Goal: Transaction & Acquisition: Purchase product/service

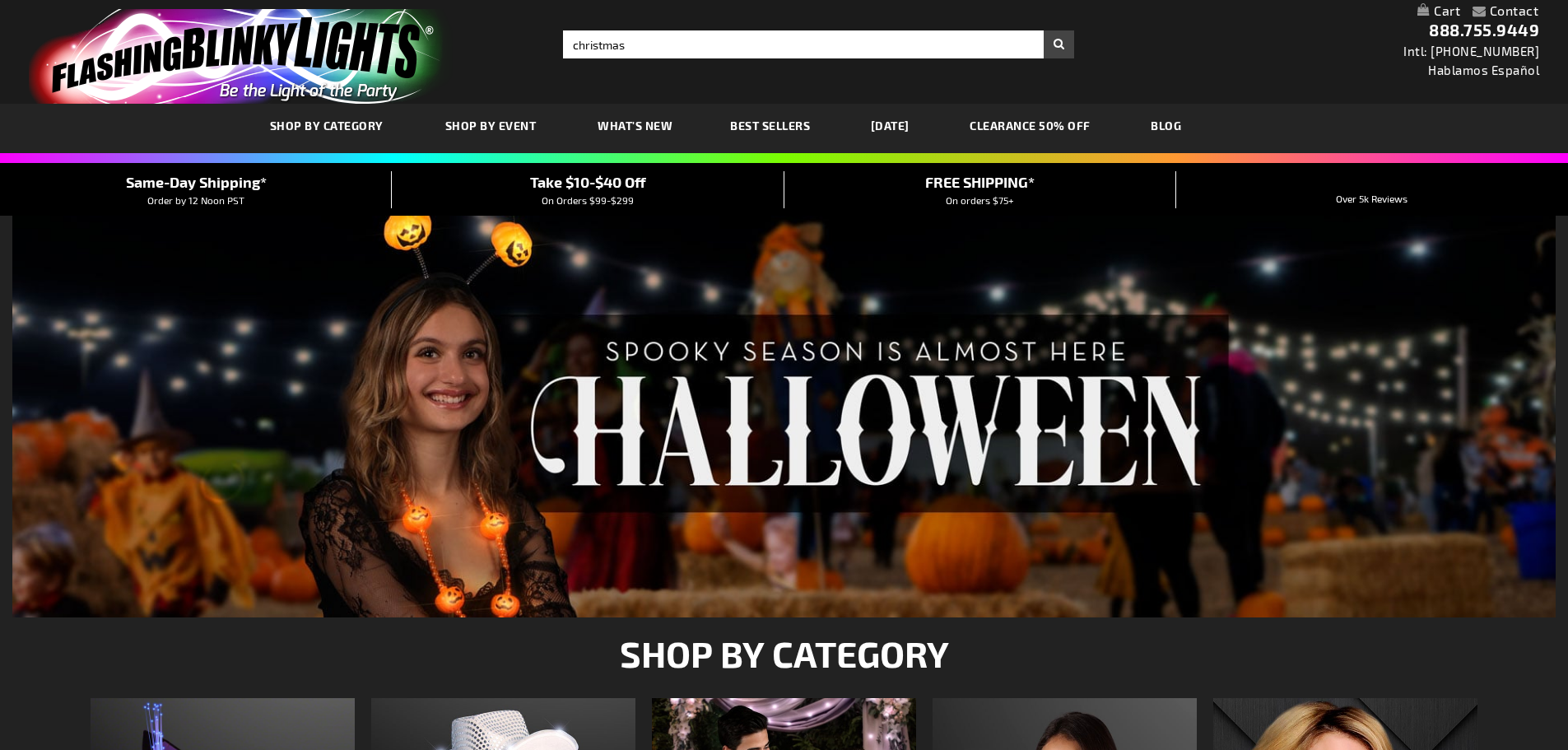
type input "christmas"
click at [1044, 31] on button "Search" at bounding box center [1059, 44] width 31 height 28
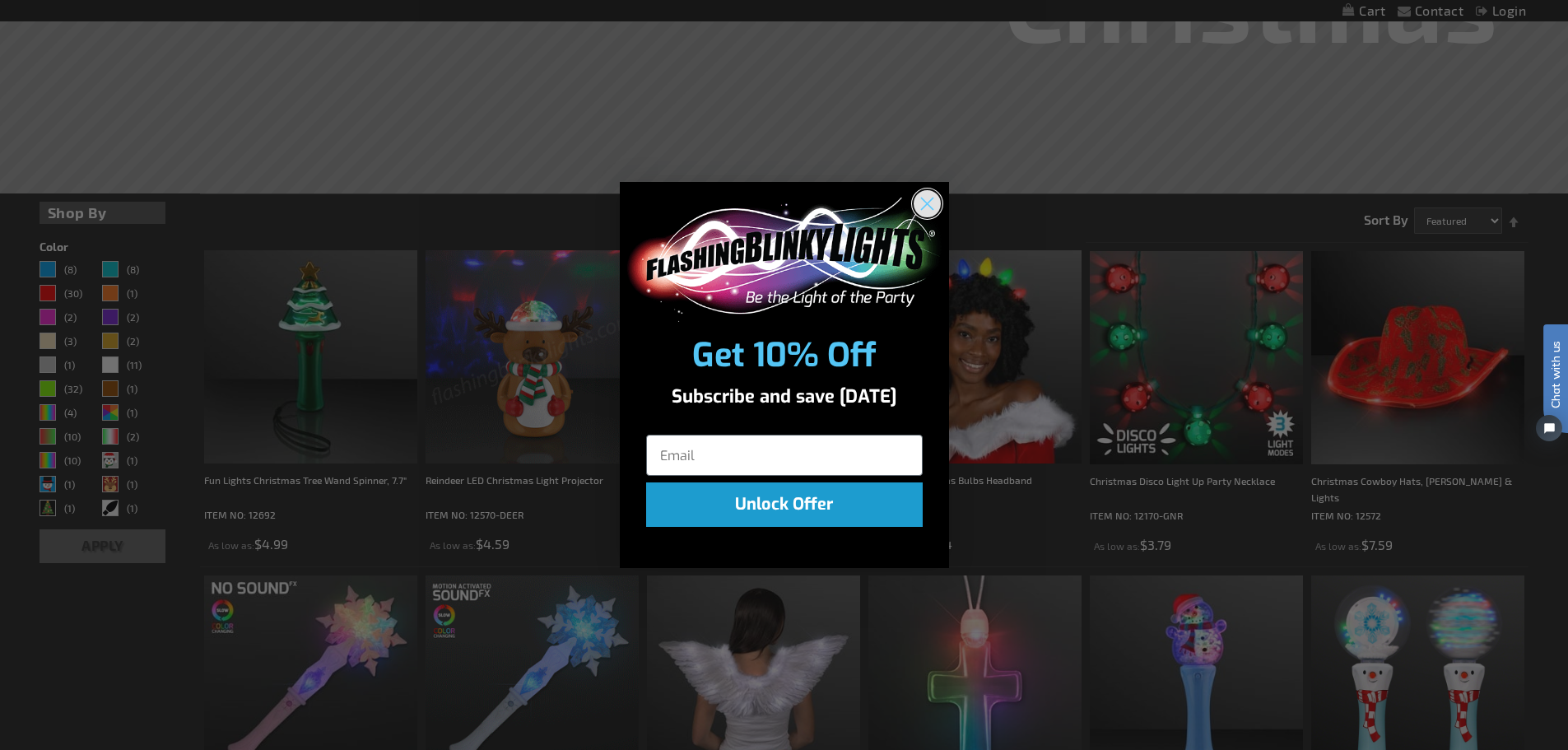
click at [923, 208] on icon "Close dialog" at bounding box center [927, 204] width 11 height 11
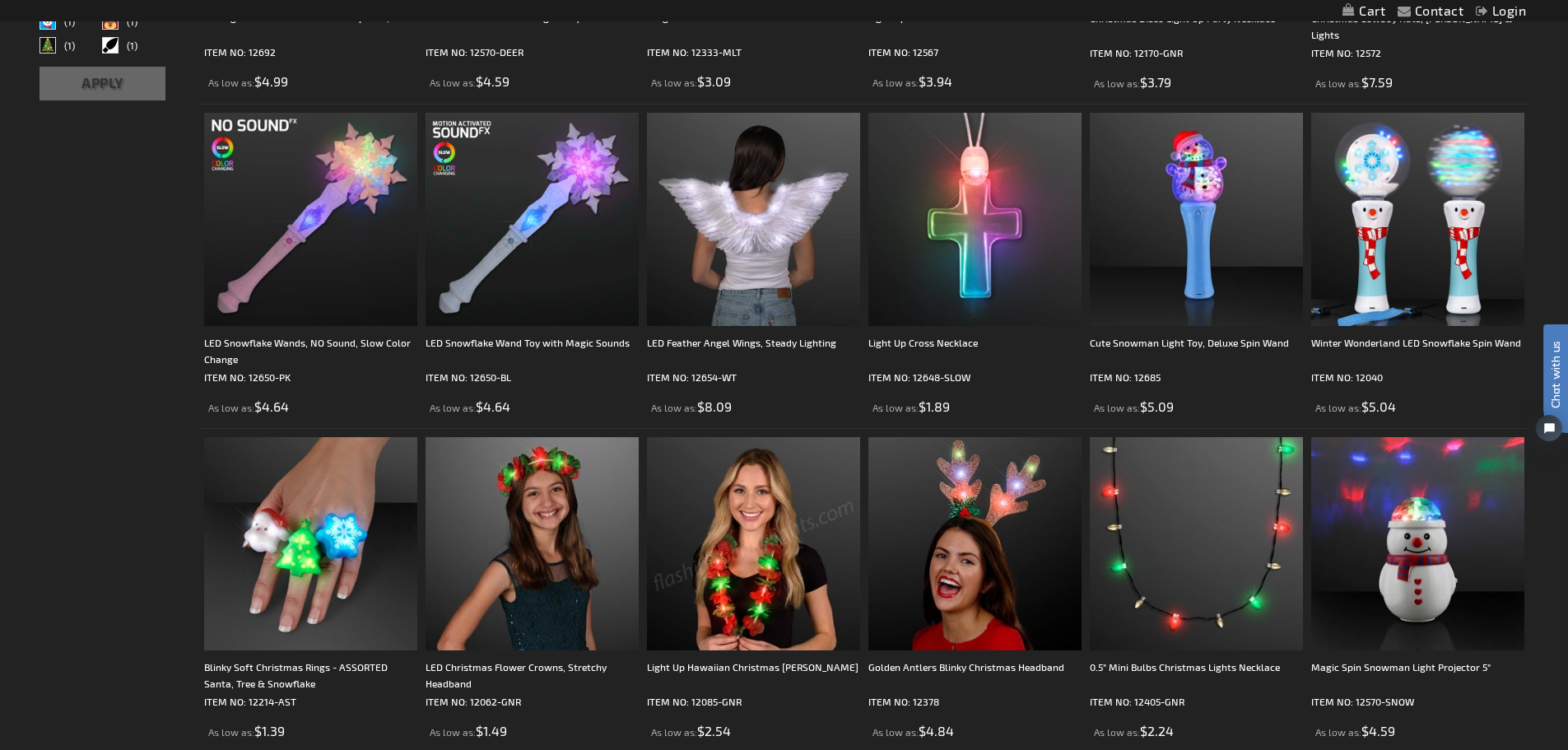
scroll to position [905, 0]
